Goal: Task Accomplishment & Management: Use online tool/utility

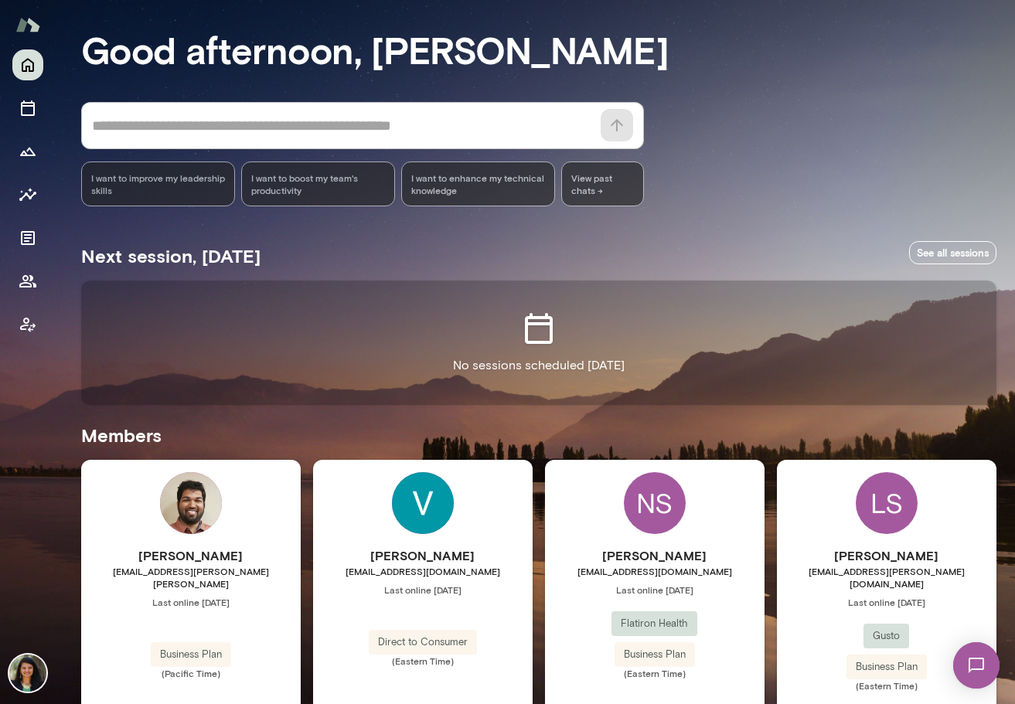
scroll to position [142, 0]
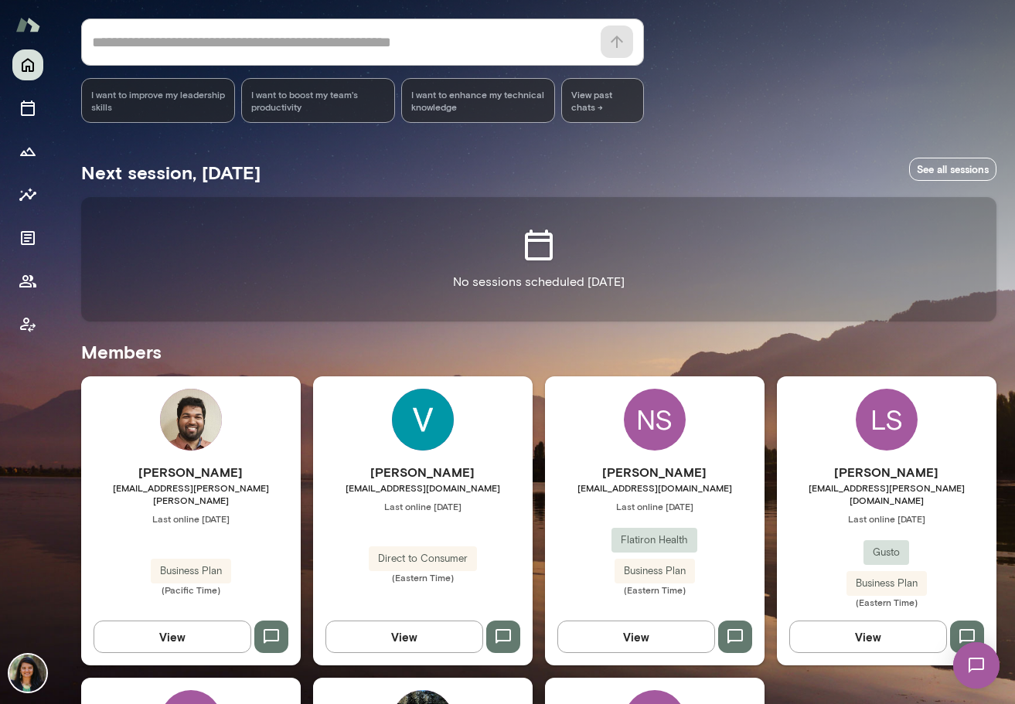
click at [385, 625] on button "View" at bounding box center [404, 637] width 158 height 32
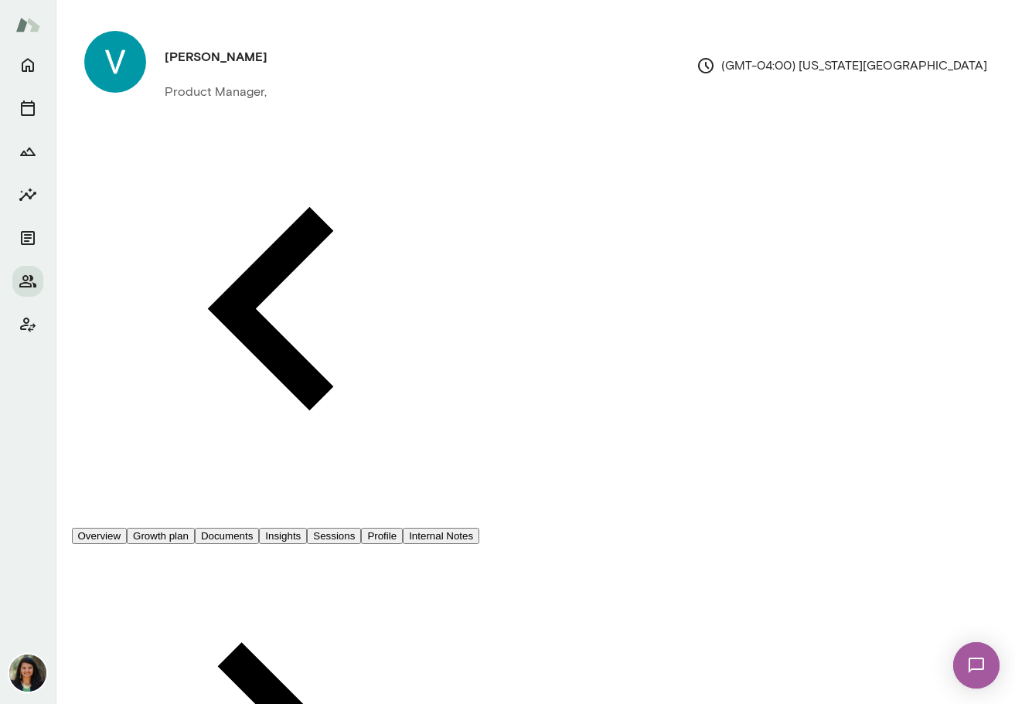
click at [259, 528] on button "Documents" at bounding box center [227, 536] width 64 height 16
click at [930, 36] on li "Document" at bounding box center [523, 24] width 984 height 24
click at [110, 140] on input "Document name" at bounding box center [55, 131] width 110 height 15
type input "**********"
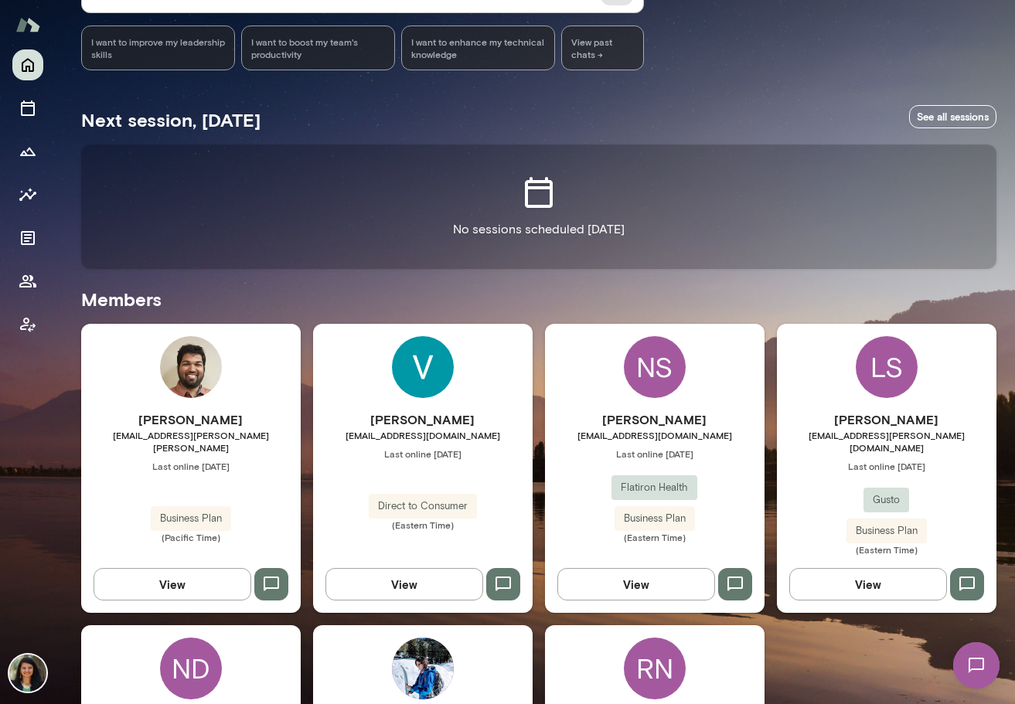
scroll to position [278, 0]
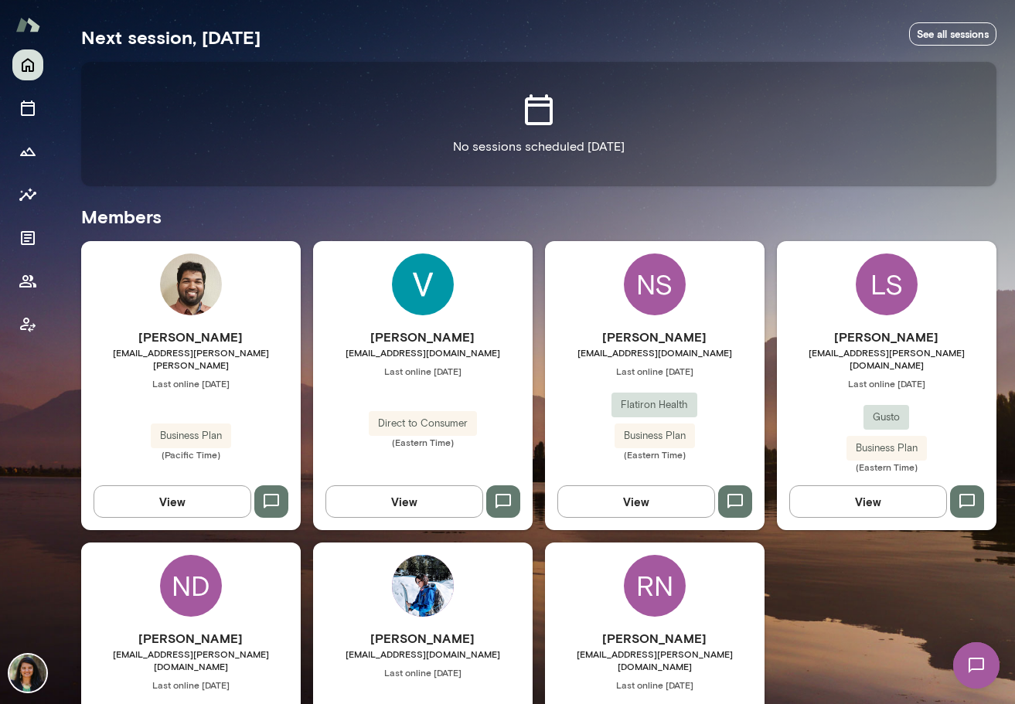
click at [896, 493] on button "View" at bounding box center [868, 502] width 158 height 32
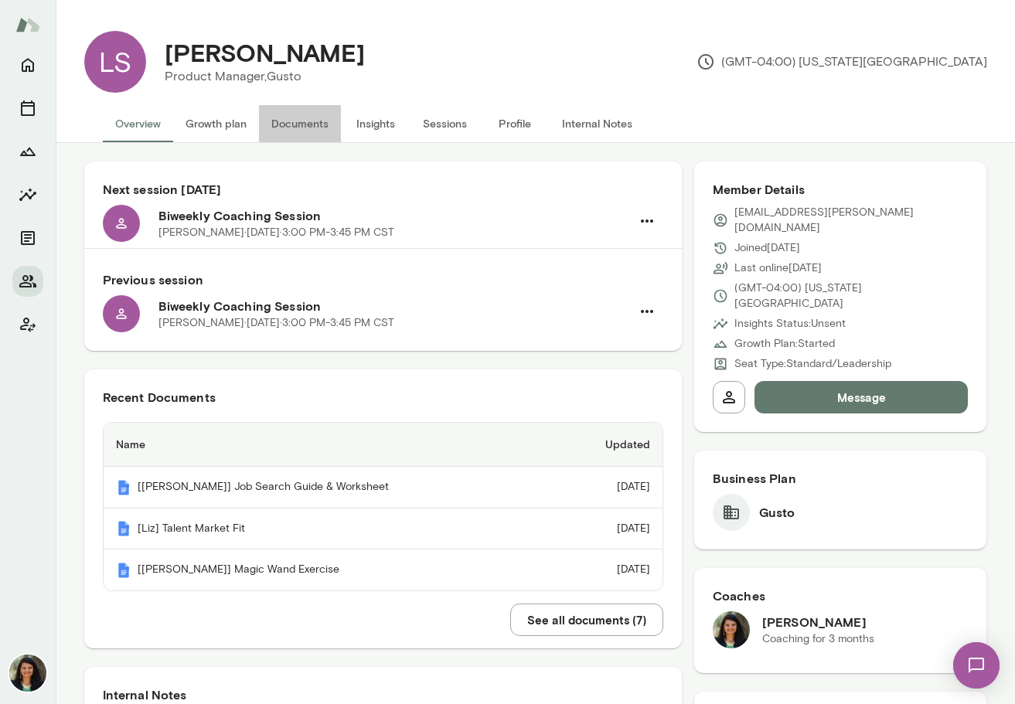
click at [290, 124] on button "Documents" at bounding box center [300, 123] width 82 height 37
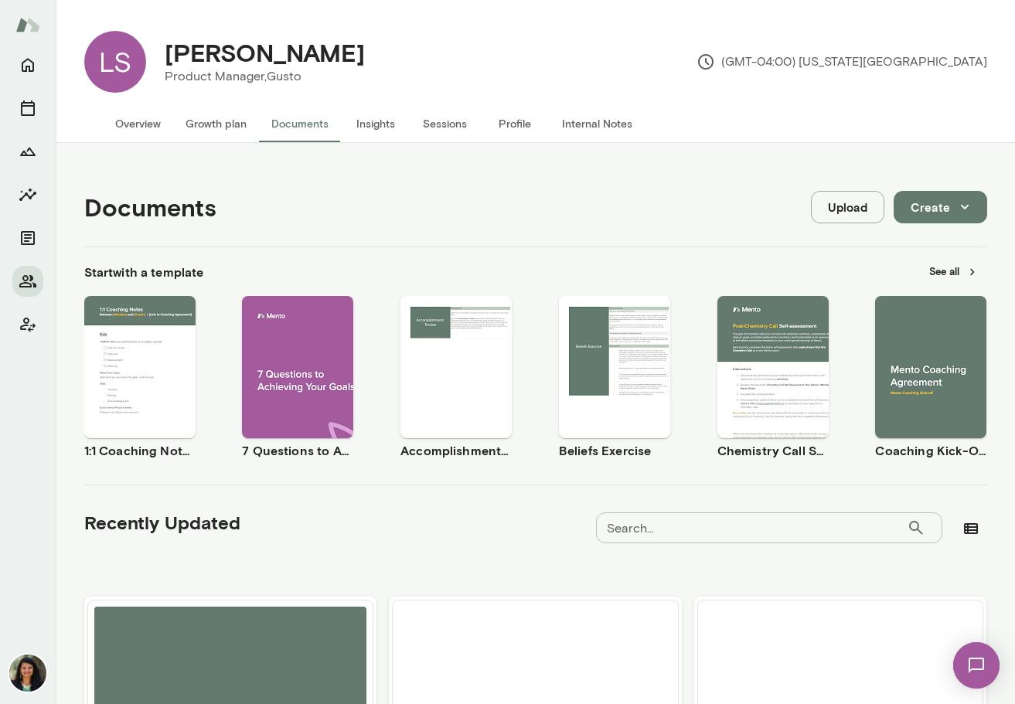
click at [935, 200] on button "Create" at bounding box center [941, 207] width 94 height 32
click at [918, 238] on li "Document" at bounding box center [944, 244] width 120 height 28
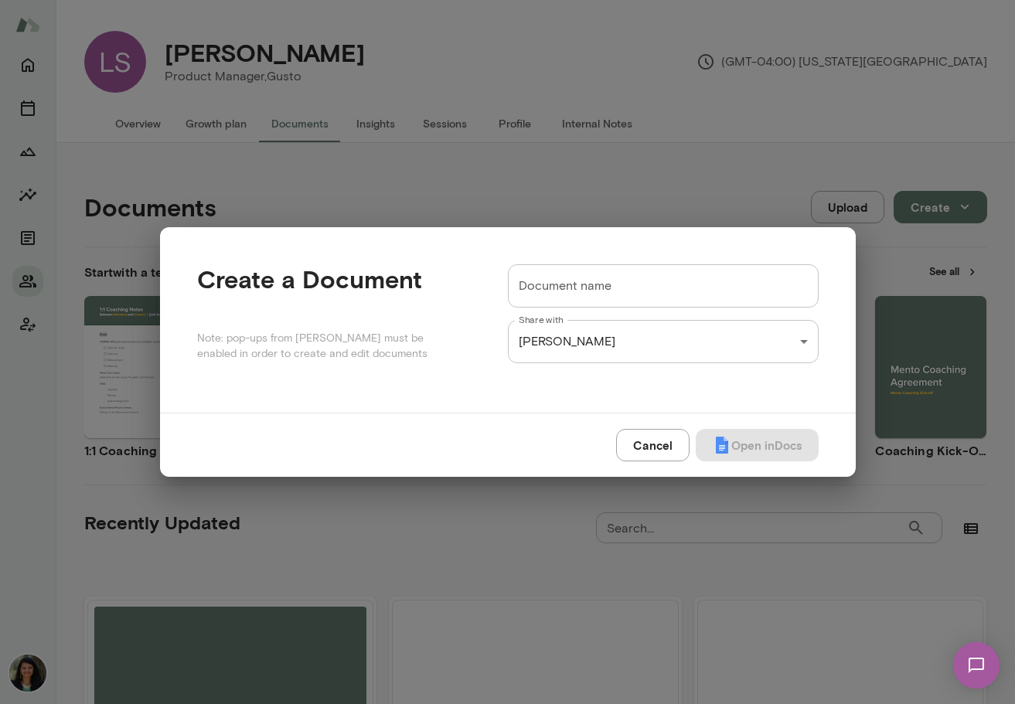
click at [573, 286] on input "Document name" at bounding box center [663, 285] width 311 height 43
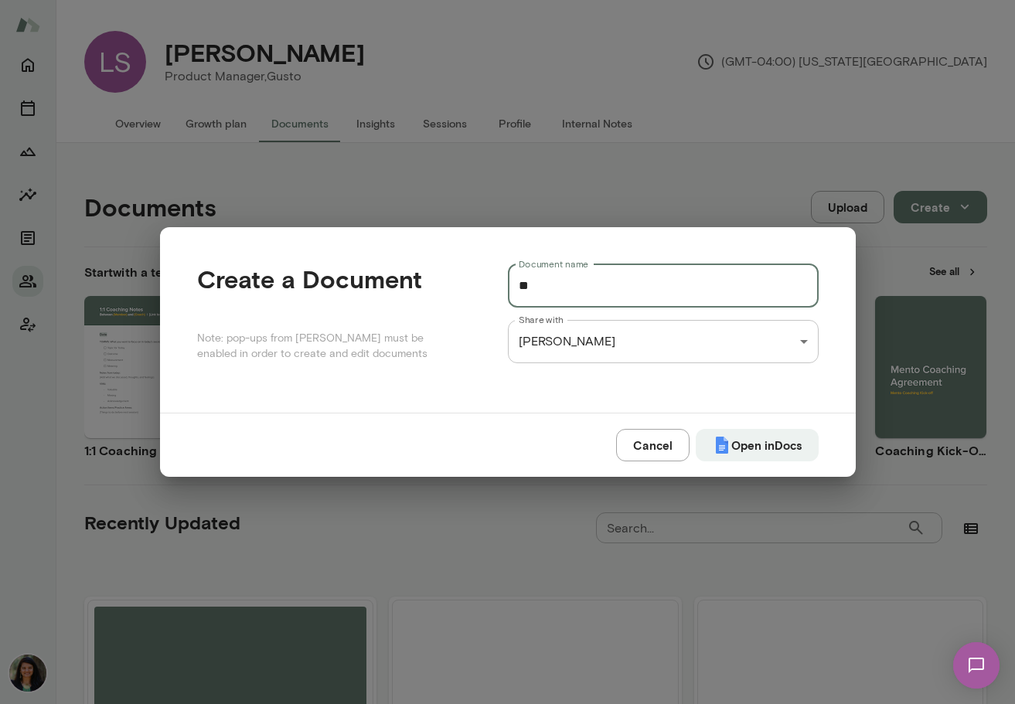
type input "*"
type input "**********"
click at [761, 447] on button "Open in Docs" at bounding box center [757, 445] width 123 height 32
